Goal: Information Seeking & Learning: Check status

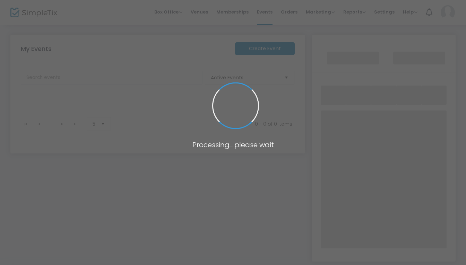
click at [223, 139] on span at bounding box center [233, 132] width 466 height 265
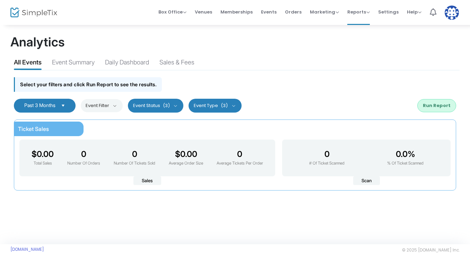
click at [85, 57] on div "All Events Event Summary Daily Dashboard Sales & Fees" at bounding box center [234, 61] width 449 height 18
click at [84, 65] on div "Event Summary" at bounding box center [73, 64] width 43 height 12
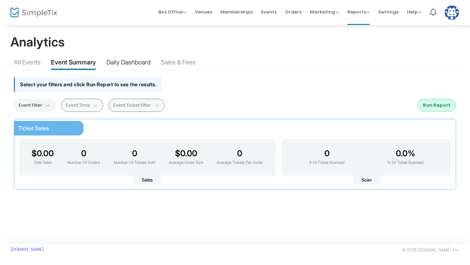
click at [127, 64] on div "Daily Dashboard" at bounding box center [128, 64] width 44 height 12
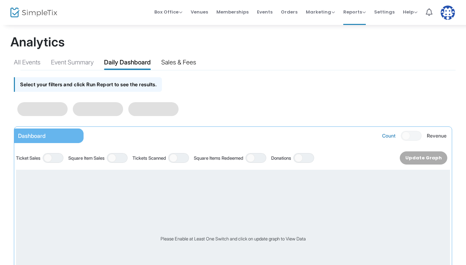
click at [173, 65] on div "Sales & Fees" at bounding box center [178, 64] width 35 height 12
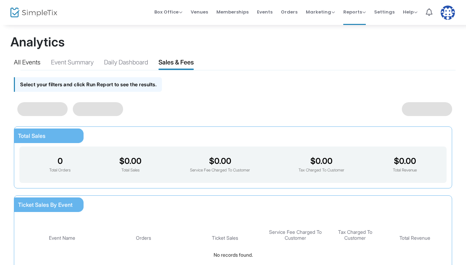
click at [30, 63] on div "All Events" at bounding box center [27, 64] width 27 height 12
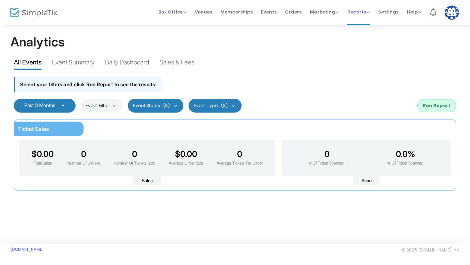
click at [362, 6] on span "Reports Analytics Sales Reports Download" at bounding box center [358, 12] width 23 height 18
click at [363, 12] on span "Reports" at bounding box center [358, 12] width 23 height 7
click at [363, 38] on li "Sales Reports" at bounding box center [369, 37] width 45 height 14
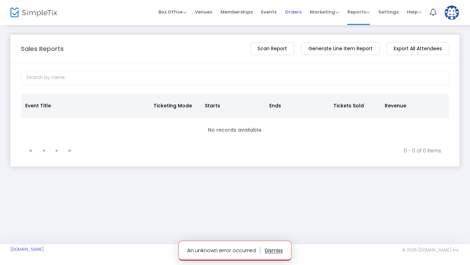
click at [299, 12] on span "Orders" at bounding box center [293, 12] width 17 height 18
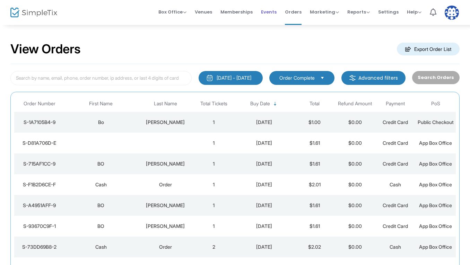
click at [275, 10] on span "Events" at bounding box center [269, 12] width 16 height 18
